Goal: Information Seeking & Learning: Learn about a topic

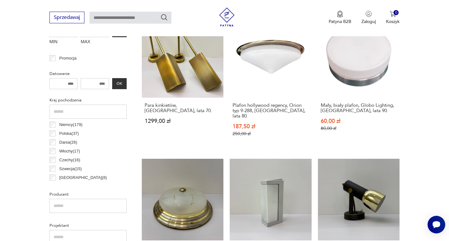
scroll to position [243, 0]
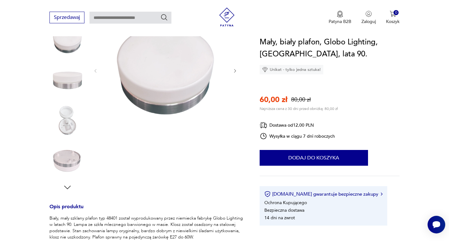
click at [72, 119] on img at bounding box center [67, 120] width 36 height 36
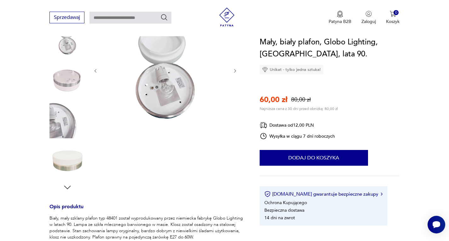
click at [70, 76] on img at bounding box center [67, 80] width 36 height 36
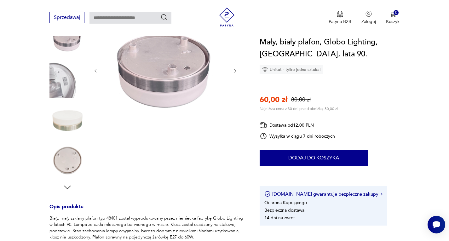
click at [65, 122] on img at bounding box center [67, 120] width 36 height 36
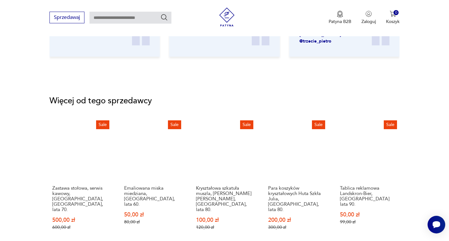
scroll to position [757, 0]
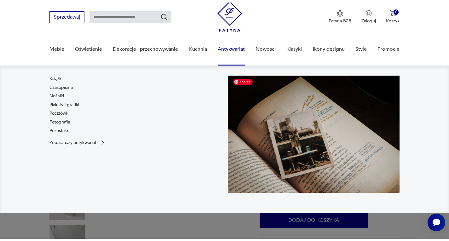
scroll to position [63, 0]
